Goal: Use online tool/utility: Utilize a website feature to perform a specific function

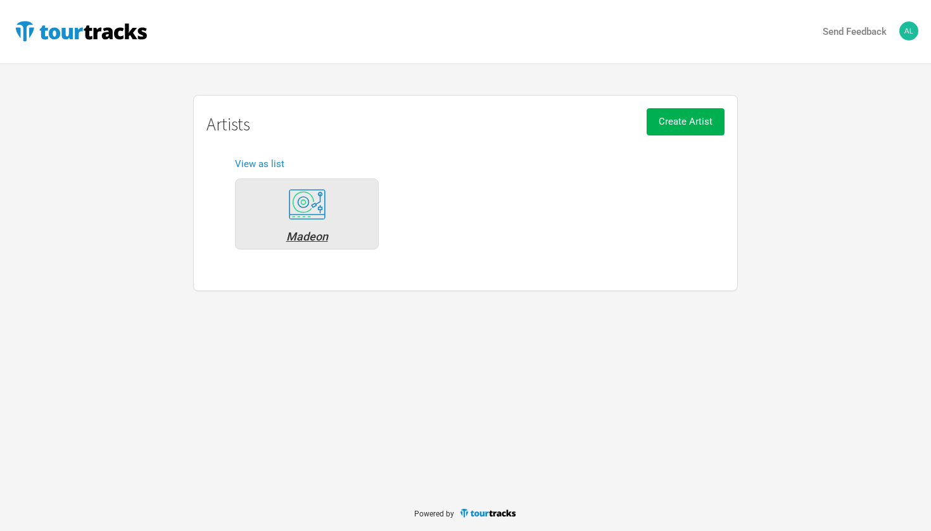
click at [321, 237] on div "Madeon" at bounding box center [307, 236] width 130 height 11
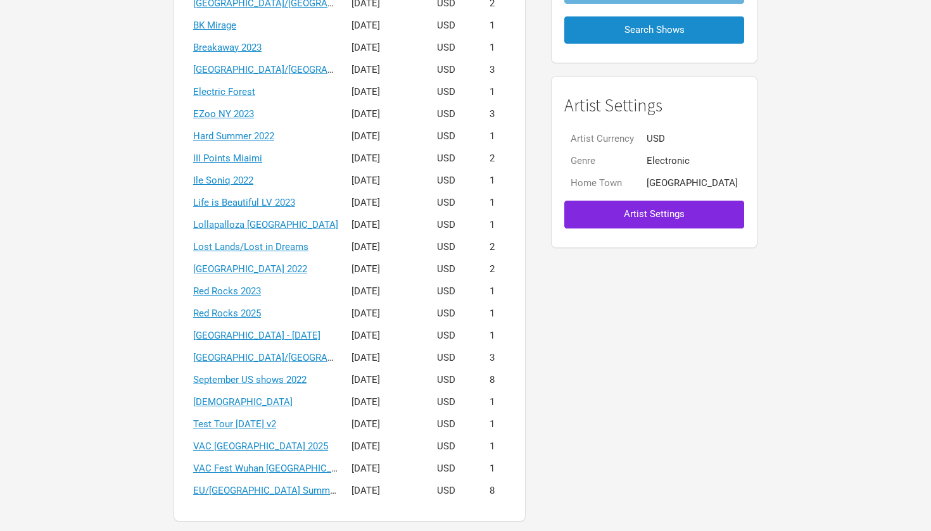
scroll to position [237, 0]
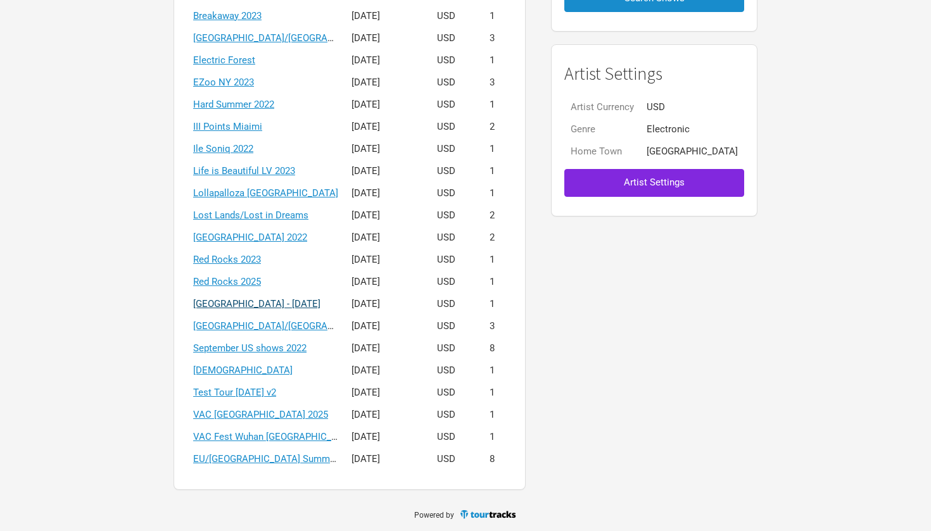
click at [294, 299] on link "[GEOGRAPHIC_DATA] - [DATE]" at bounding box center [256, 303] width 127 height 11
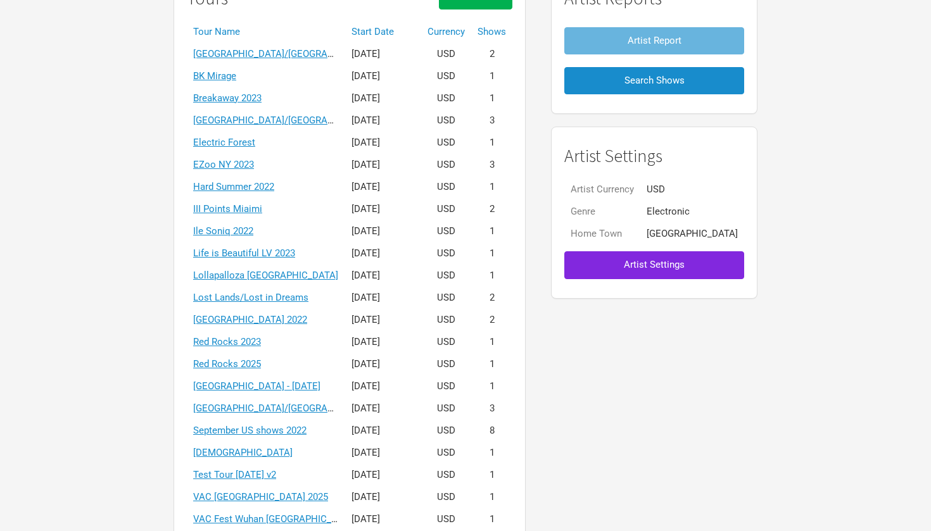
scroll to position [199, 0]
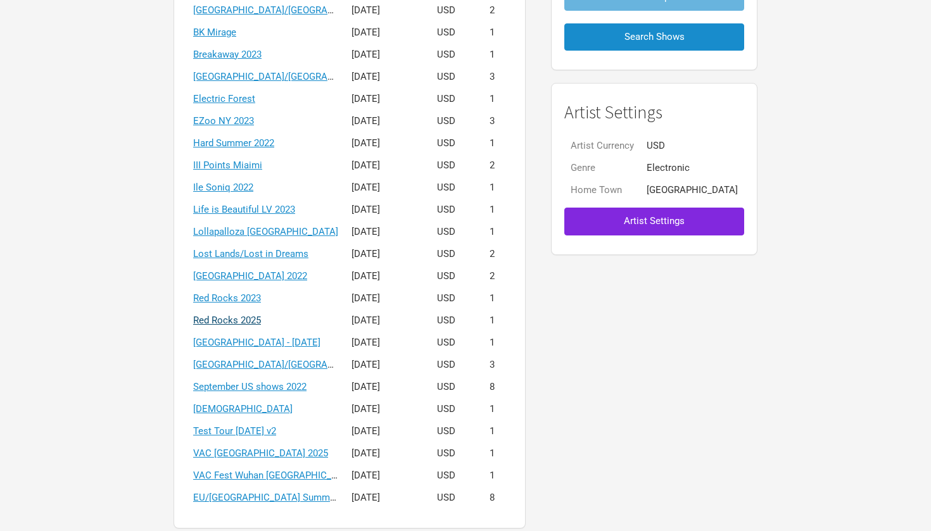
click at [261, 316] on link "Red Rocks 2025" at bounding box center [227, 320] width 68 height 11
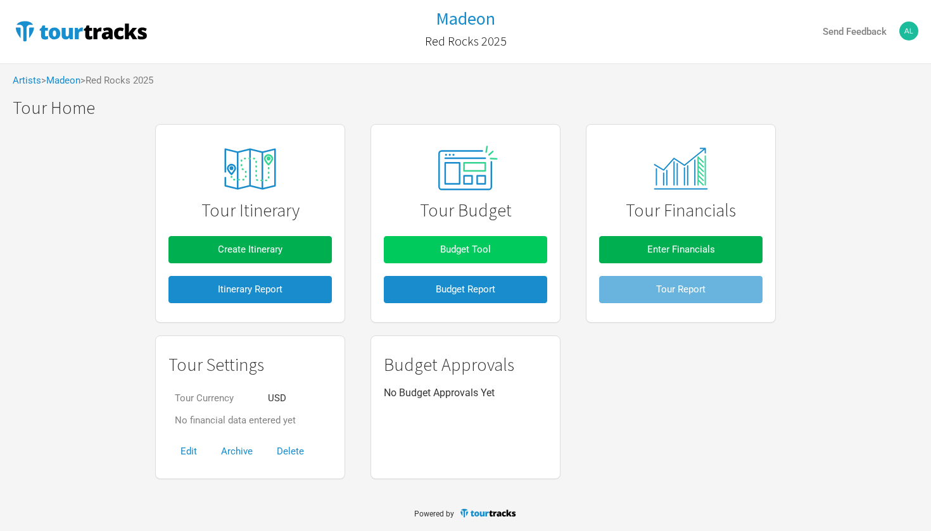
click at [464, 240] on button "Budget Tool" at bounding box center [465, 249] width 163 height 27
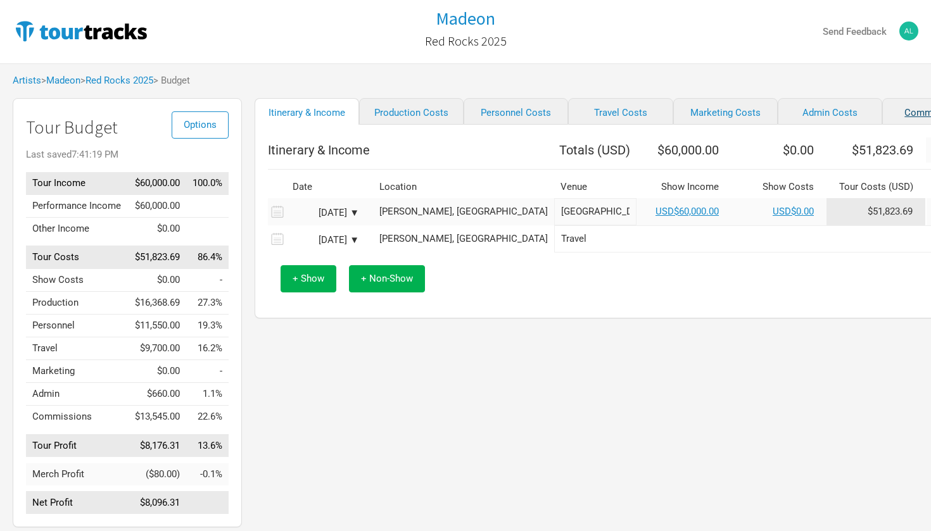
click at [882, 110] on link "Commissions" at bounding box center [934, 111] width 104 height 27
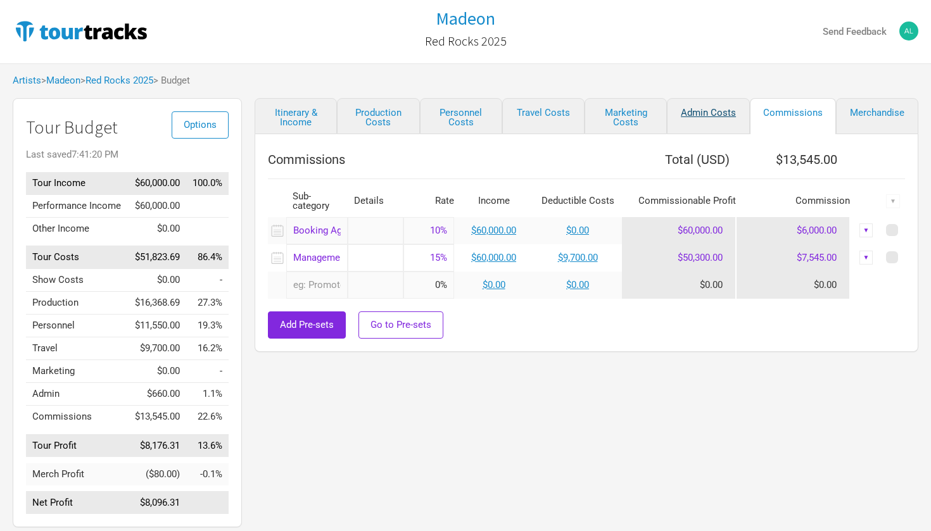
click at [717, 115] on link "Admin Costs" at bounding box center [708, 116] width 82 height 36
select select "Shows"
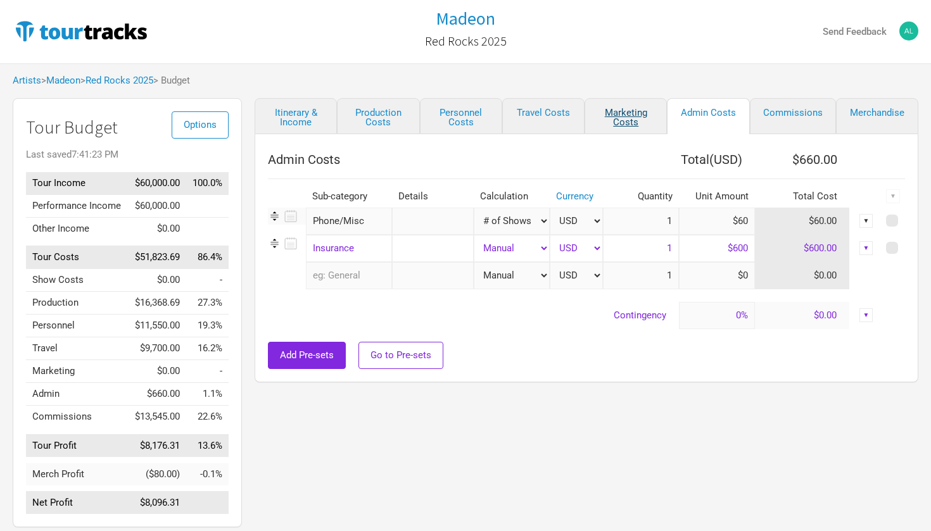
click at [640, 110] on link "Marketing Costs" at bounding box center [625, 116] width 82 height 36
select select "Shows"
select select "% of Gross"
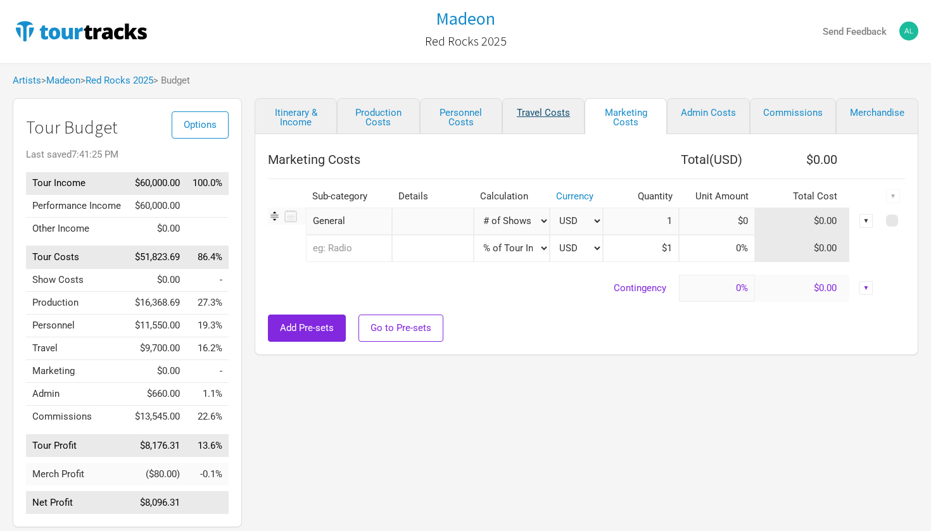
click at [561, 113] on link "Travel Costs" at bounding box center [543, 116] width 82 height 36
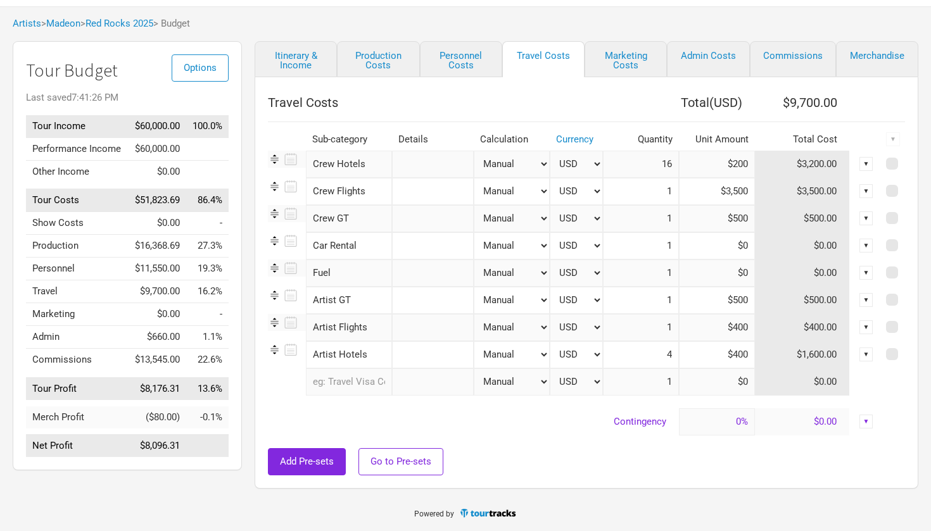
scroll to position [57, 0]
click at [466, 54] on link "Personnel Costs" at bounding box center [461, 59] width 82 height 36
select select "Shows"
select select "Total Days"
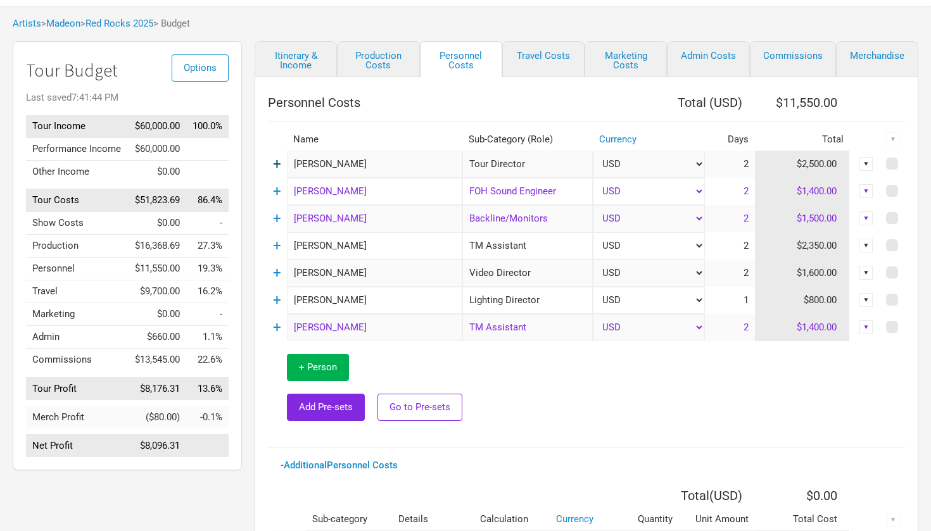
click at [276, 166] on link "+" at bounding box center [277, 164] width 8 height 16
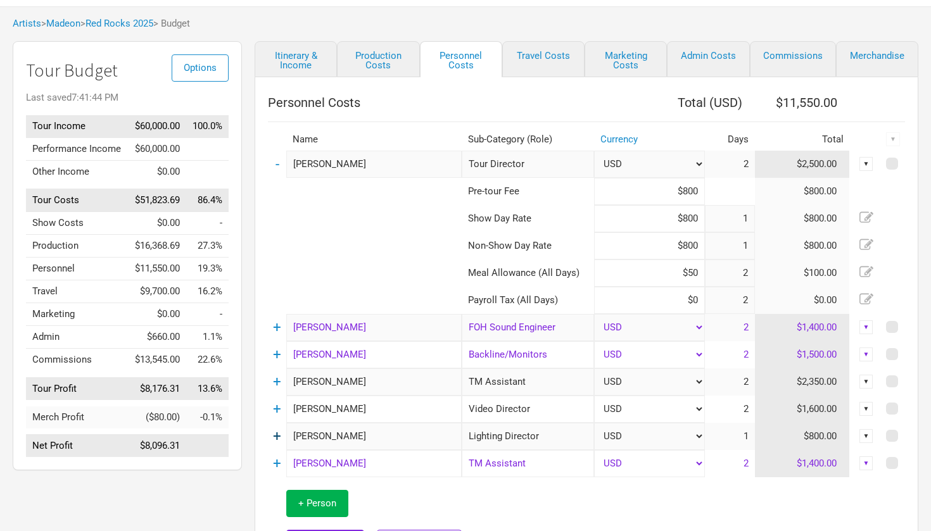
click at [276, 434] on link "+" at bounding box center [277, 436] width 8 height 16
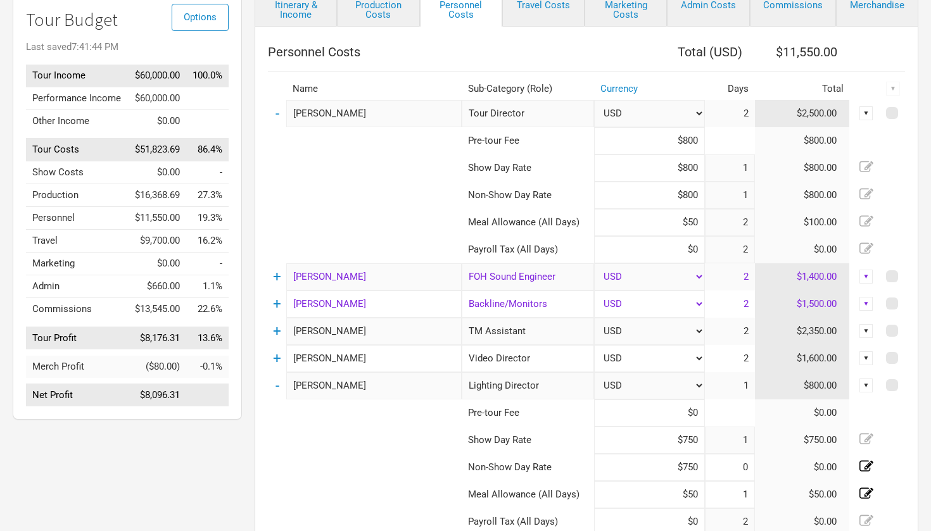
scroll to position [112, 0]
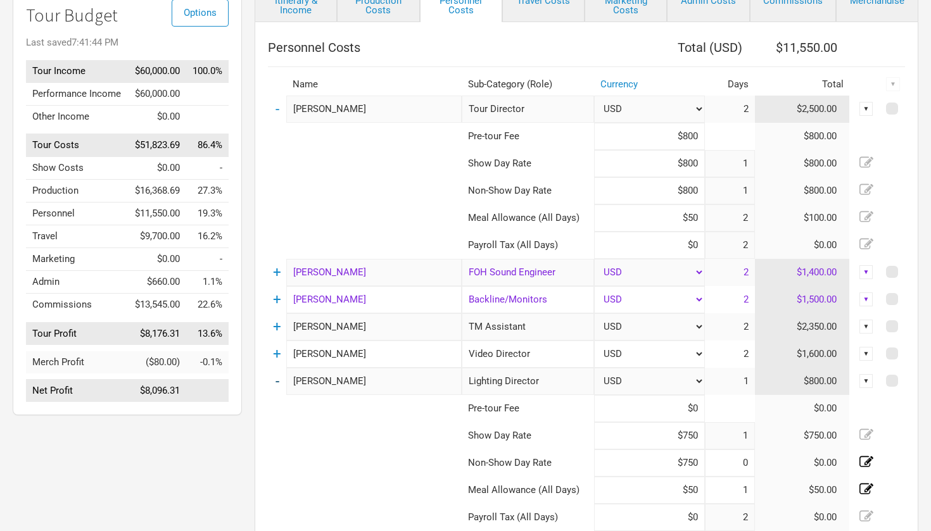
click at [279, 379] on link "-" at bounding box center [277, 381] width 4 height 16
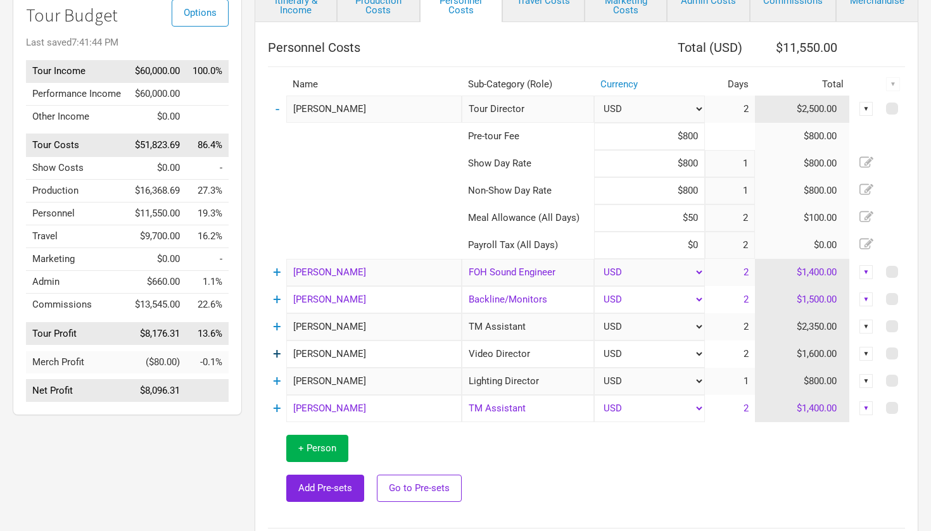
click at [279, 354] on link "+" at bounding box center [277, 354] width 8 height 16
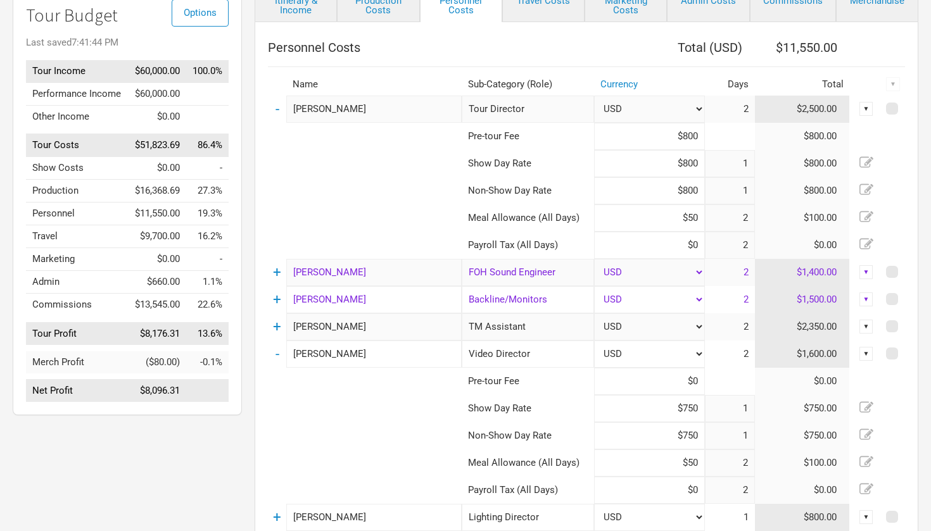
click at [281, 349] on td "-" at bounding box center [277, 354] width 18 height 27
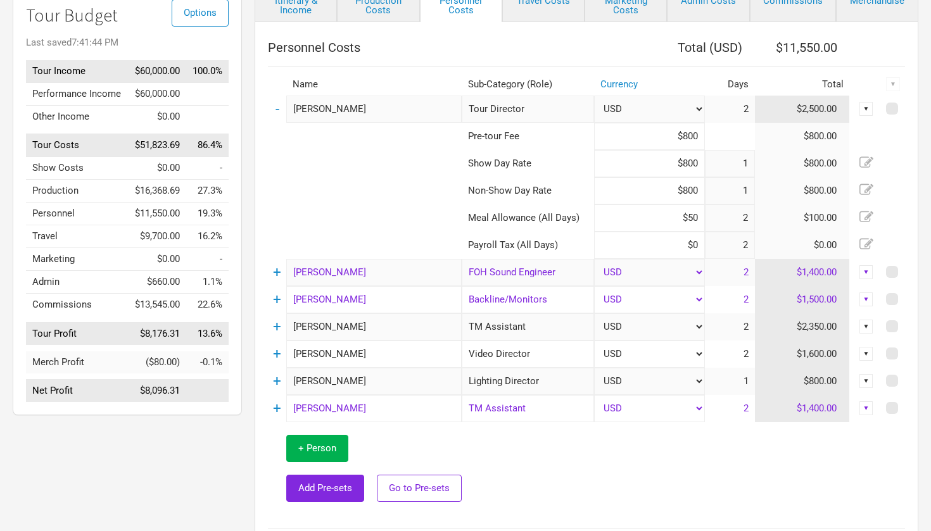
click at [282, 380] on td "+" at bounding box center [277, 381] width 18 height 27
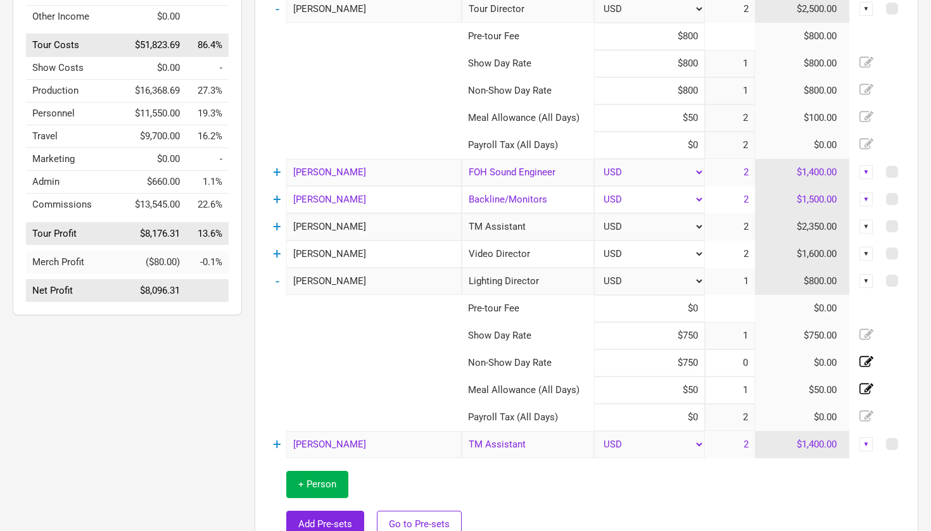
scroll to position [213, 0]
click at [275, 276] on link "-" at bounding box center [277, 280] width 4 height 16
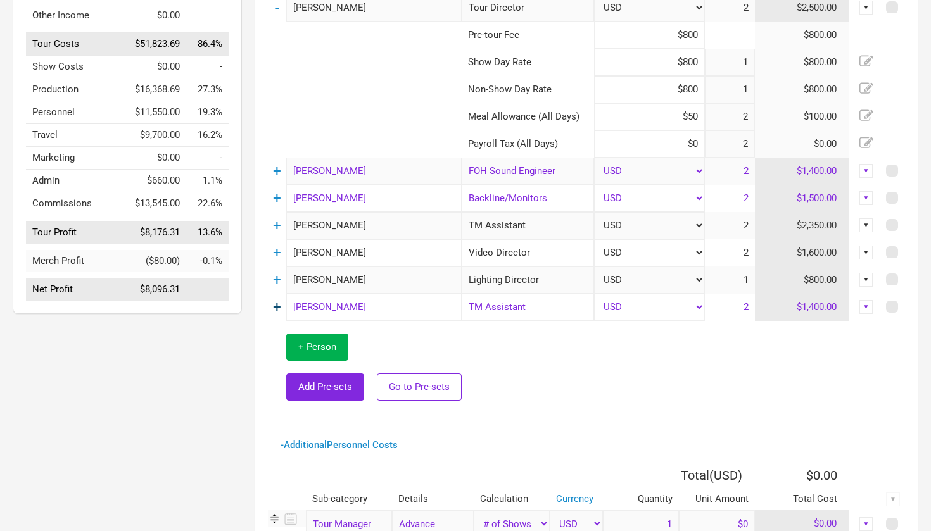
click at [279, 302] on link "+" at bounding box center [277, 307] width 8 height 16
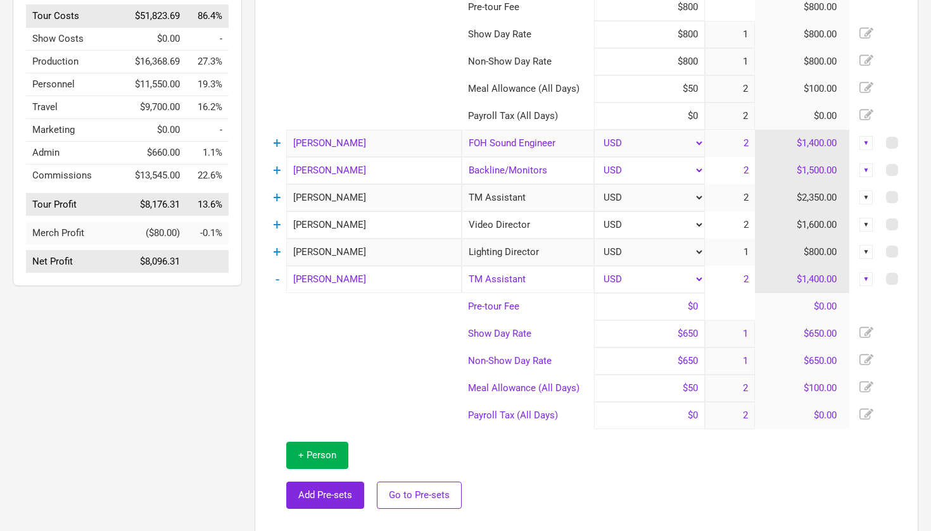
scroll to position [242, 0]
click at [275, 279] on link "-" at bounding box center [277, 278] width 4 height 16
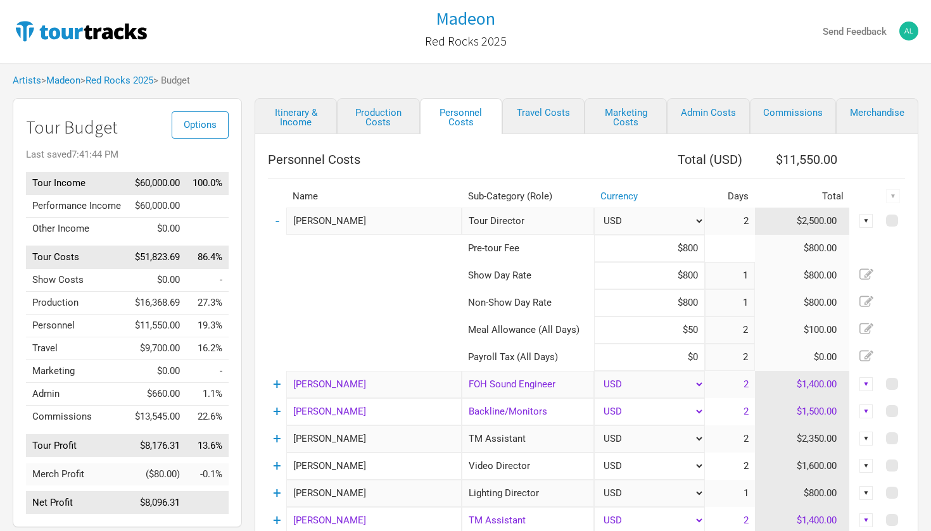
scroll to position [0, 0]
click at [392, 126] on link "Production Costs" at bounding box center [378, 116] width 82 height 36
select select "Shows"
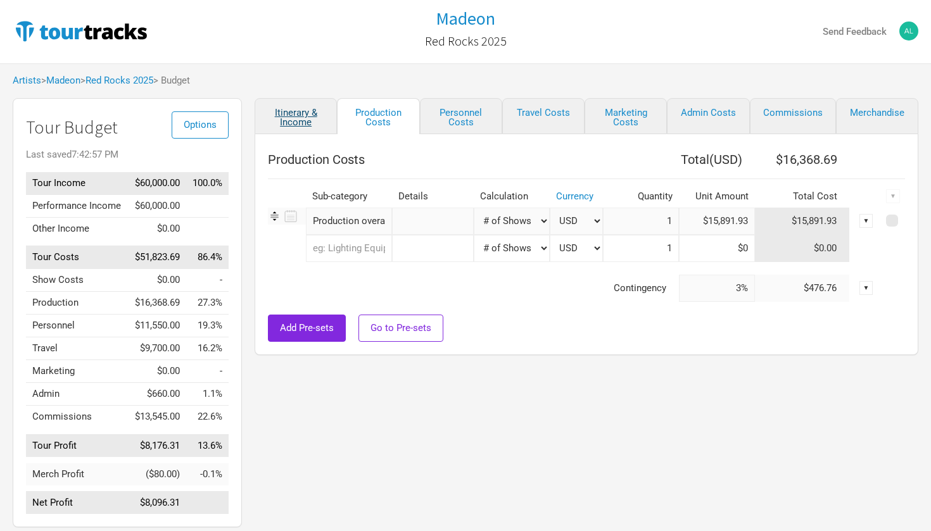
click at [306, 118] on link "Itinerary & Income" at bounding box center [295, 116] width 82 height 36
